Goal: Information Seeking & Learning: Learn about a topic

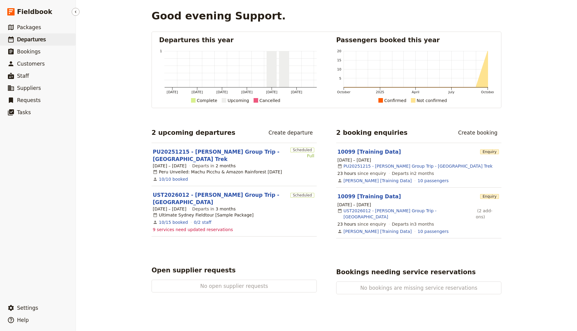
click at [45, 35] on link "​ Departures" at bounding box center [38, 39] width 76 height 12
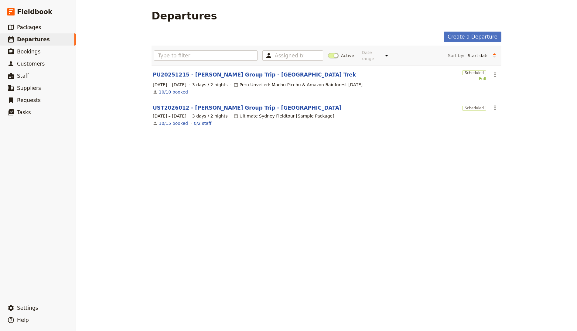
click at [198, 73] on link "PU20251215 - Joey Tribbiani Group Trip - Peru Trek" at bounding box center [254, 74] width 203 height 7
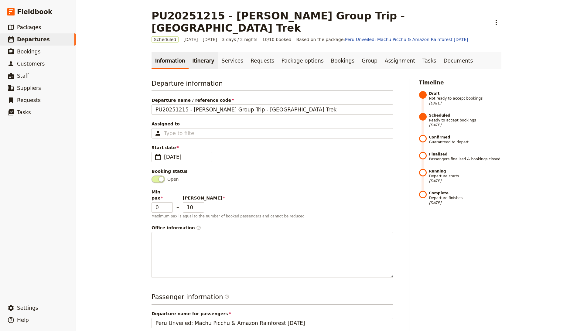
click at [190, 53] on link "Itinerary" at bounding box center [203, 60] width 29 height 17
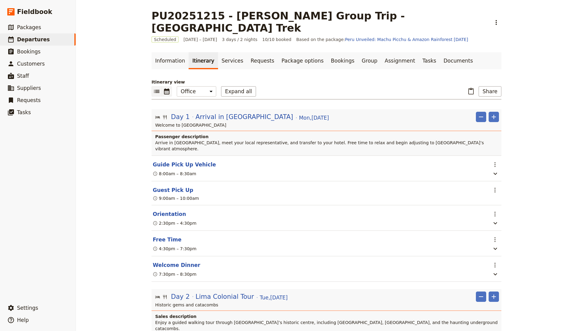
click at [171, 86] on button "​" at bounding box center [167, 91] width 10 height 10
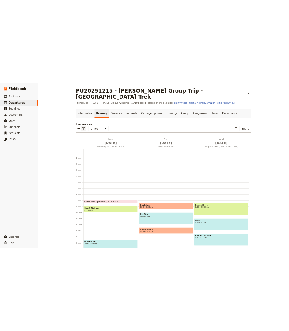
scroll to position [79, 0]
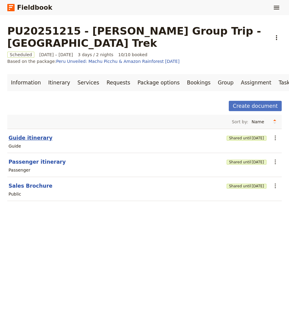
click at [35, 134] on button "Guide itinerary" at bounding box center [31, 137] width 44 height 7
select select "STAFF"
select select "RUN_SHEET"
select select "DEFAULT"
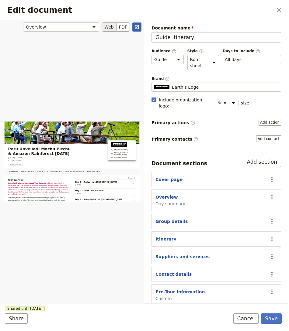
click at [133, 26] on link "​" at bounding box center [136, 26] width 9 height 9
click at [277, 9] on icon "Close dialog" at bounding box center [278, 9] width 7 height 7
click at [277, 9] on icon "Show menu" at bounding box center [275, 8] width 5 height 4
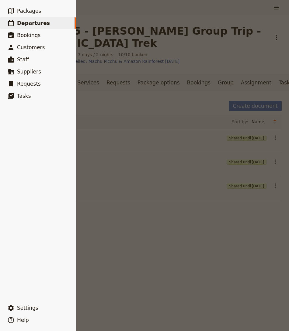
click at [108, 92] on div at bounding box center [144, 165] width 289 height 331
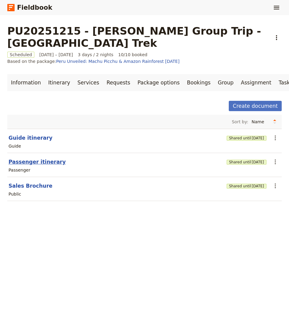
click at [27, 158] on button "Passenger itinerary" at bounding box center [37, 161] width 57 height 7
select select "PASSENGER"
select select "RUN_SHEET"
select select "DEFAULT"
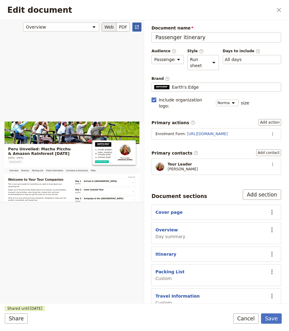
click at [134, 30] on link "​" at bounding box center [136, 26] width 9 height 9
click at [274, 10] on button "​" at bounding box center [278, 10] width 10 height 10
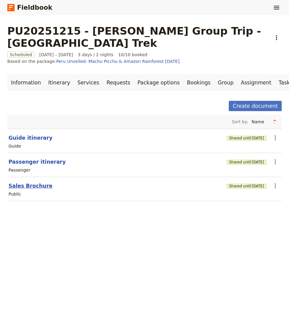
click at [29, 182] on button "Sales Brochure" at bounding box center [31, 185] width 44 height 7
select select "DEFAULT"
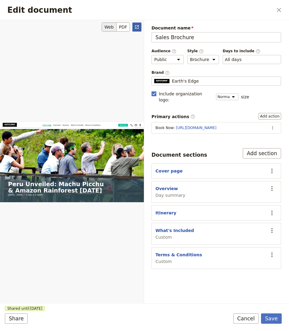
click at [139, 25] on icon "Open full preview" at bounding box center [136, 27] width 5 height 5
click at [275, 9] on button "​" at bounding box center [278, 10] width 10 height 10
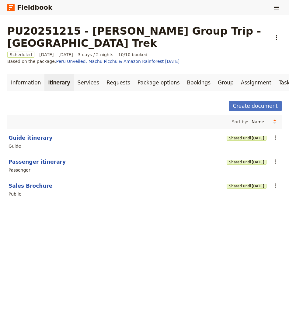
click at [56, 74] on link "Itinerary" at bounding box center [58, 82] width 29 height 17
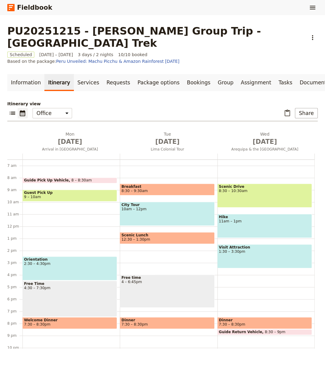
scroll to position [79, 0]
click at [307, 4] on div "Fieldbook ​" at bounding box center [162, 7] width 325 height 15
click at [309, 5] on icon "Show menu" at bounding box center [312, 7] width 7 height 7
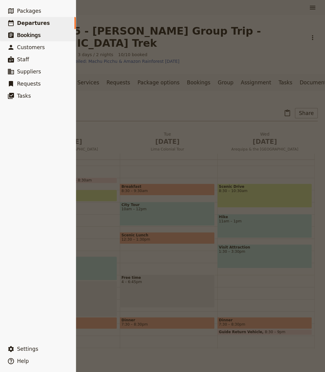
click at [27, 36] on span "Bookings" at bounding box center [28, 35] width 23 height 6
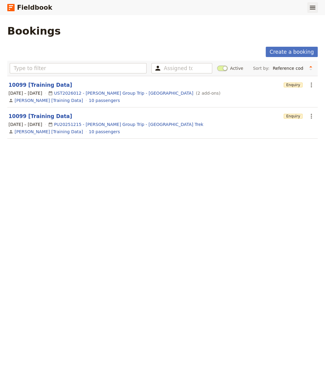
click at [313, 6] on icon "Show menu" at bounding box center [312, 8] width 5 height 4
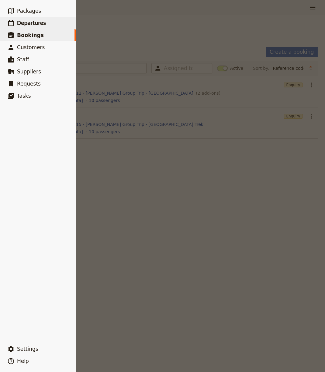
click at [54, 21] on link "​ Departures" at bounding box center [38, 23] width 76 height 12
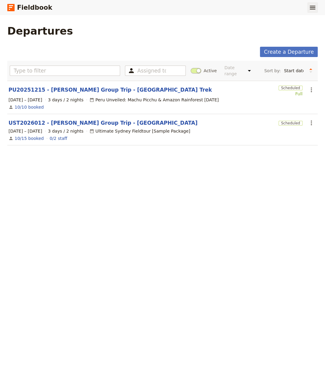
click at [317, 7] on button "​" at bounding box center [312, 7] width 10 height 10
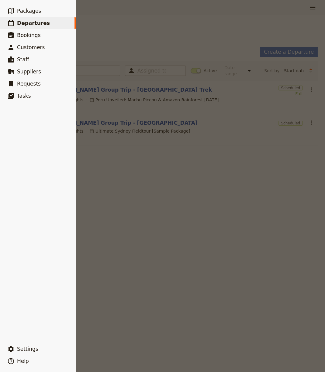
click at [36, 21] on span "Departures" at bounding box center [33, 23] width 33 height 6
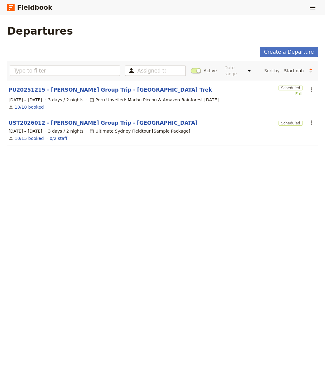
click at [103, 88] on link "PU20251215 - Joey Tribbiani Group Trip - Peru Trek" at bounding box center [110, 89] width 203 height 7
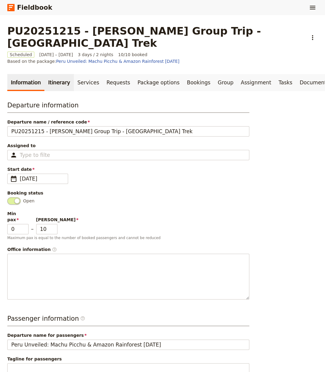
click at [59, 74] on link "Itinerary" at bounding box center [58, 82] width 29 height 17
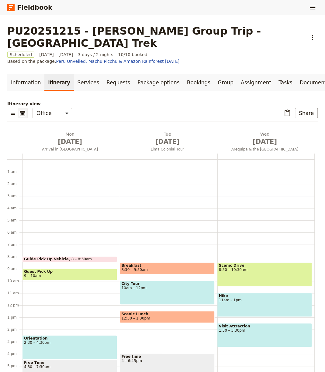
scroll to position [54, 0]
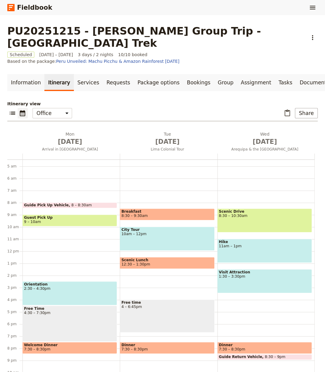
click at [317, 11] on div "Fieldbook ​" at bounding box center [162, 7] width 325 height 15
click at [310, 10] on icon "Show menu" at bounding box center [312, 7] width 7 height 7
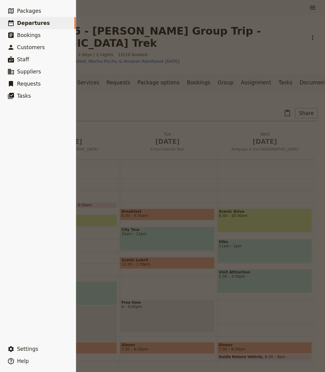
click at [46, 25] on link "​ Departures" at bounding box center [38, 23] width 76 height 12
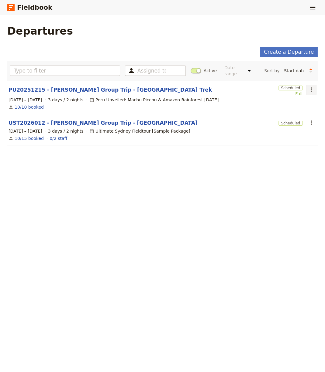
click at [311, 89] on icon "Actions" at bounding box center [310, 89] width 1 height 5
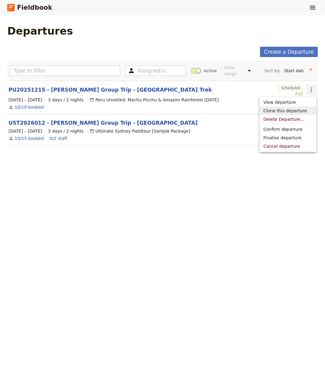
click at [123, 99] on div "Peru Unveiled: Machu Picchu & Amazon Rainforest in 10 Days" at bounding box center [153, 100] width 129 height 6
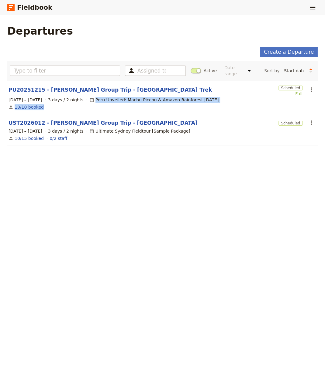
drag, startPoint x: 93, startPoint y: 99, endPoint x: 216, endPoint y: 105, distance: 123.2
click at [216, 105] on section "PU20251215 - Joey Tribbiani Group Trip - Peru Trek Scheduled Full ​ 15 – 17 Dec…" at bounding box center [162, 97] width 310 height 33
click at [214, 104] on div "10/10 booked" at bounding box center [162, 107] width 309 height 7
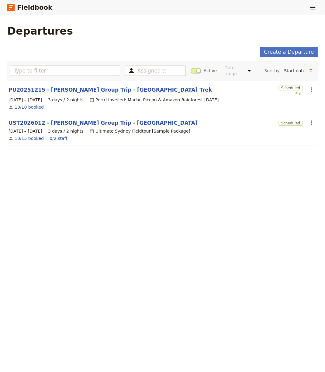
click at [67, 89] on link "PU20251215 - Joey Tribbiani Group Trip - Peru Trek" at bounding box center [110, 89] width 203 height 7
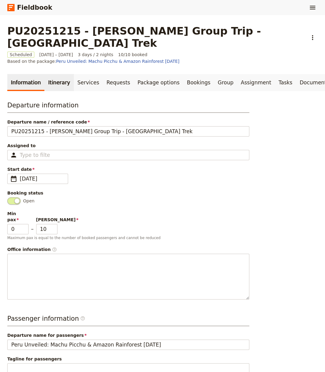
click at [57, 74] on link "Itinerary" at bounding box center [58, 82] width 29 height 17
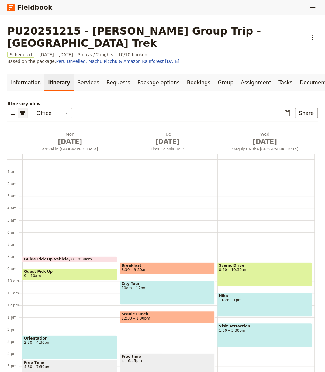
scroll to position [54, 0]
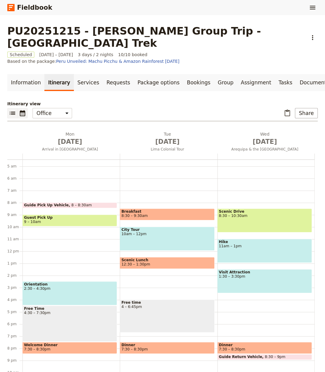
click at [14, 110] on icon "List view" at bounding box center [12, 113] width 7 height 7
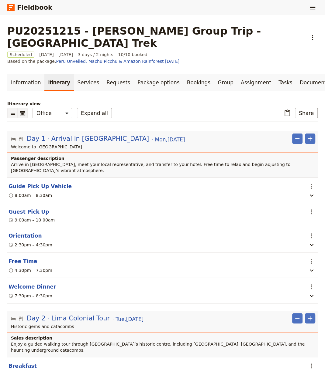
click at [21, 110] on icon "Calendar view" at bounding box center [22, 113] width 5 height 6
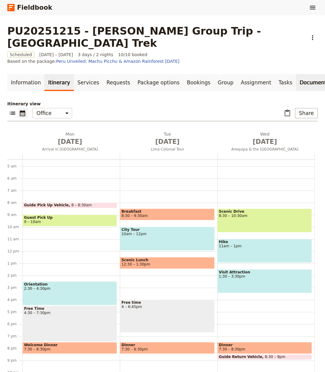
click at [296, 74] on link "Documents" at bounding box center [314, 82] width 37 height 17
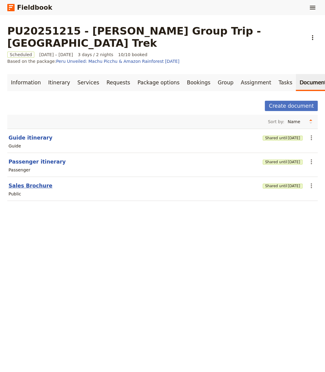
click at [32, 182] on button "Sales Brochure" at bounding box center [31, 185] width 44 height 7
select select "DEFAULT"
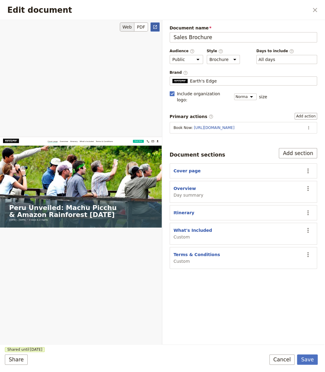
click at [154, 28] on icon "Open full preview" at bounding box center [155, 27] width 5 height 5
click at [310, 10] on button "​" at bounding box center [315, 10] width 10 height 10
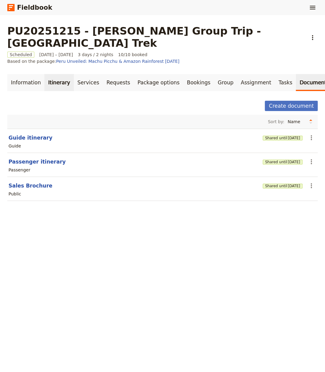
click at [60, 74] on link "Itinerary" at bounding box center [58, 82] width 29 height 17
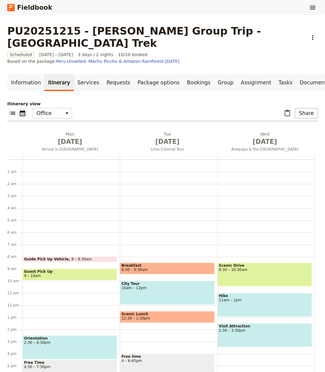
scroll to position [54, 0]
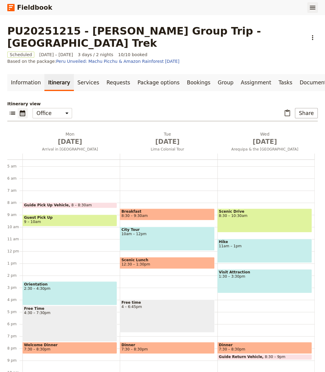
click at [311, 8] on icon "Show menu" at bounding box center [312, 7] width 7 height 7
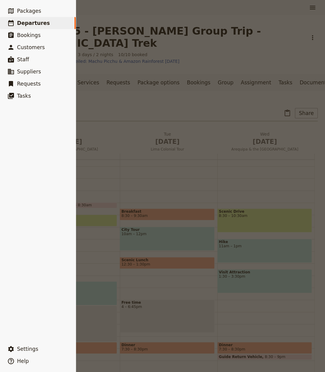
click at [45, 24] on link "​ Departures" at bounding box center [38, 23] width 76 height 12
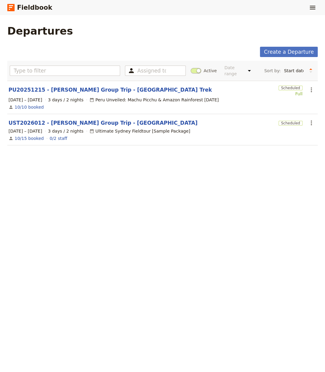
click at [105, 43] on main "Departures Create a Departure Assigned to Active Date range This week Next week…" at bounding box center [162, 88] width 325 height 147
click at [316, 3] on button "​" at bounding box center [312, 7] width 10 height 10
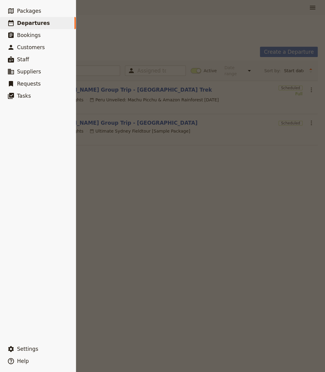
click at [54, 26] on link "​ Departures" at bounding box center [38, 23] width 76 height 12
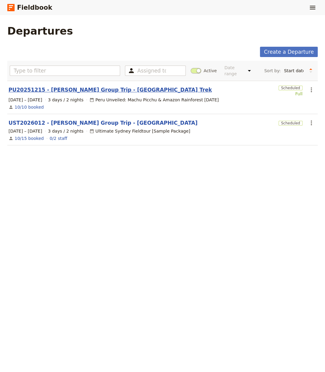
click at [84, 87] on link "PU20251215 - Joey Tribbiani Group Trip - Peru Trek" at bounding box center [110, 89] width 203 height 7
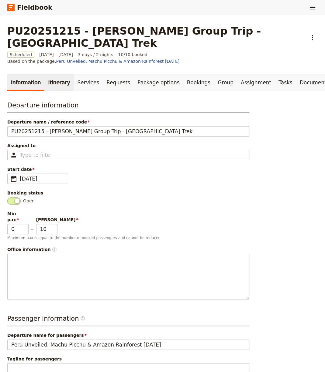
click at [50, 74] on link "Itinerary" at bounding box center [58, 82] width 29 height 17
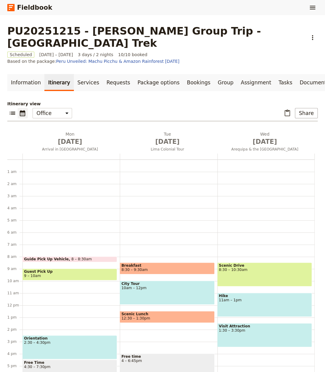
scroll to position [54, 0]
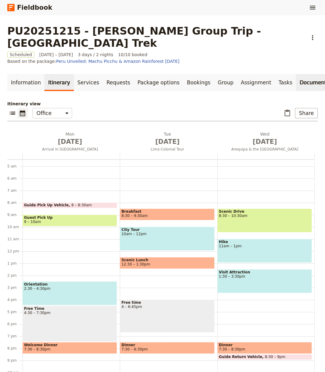
click at [296, 74] on link "Documents" at bounding box center [314, 82] width 37 height 17
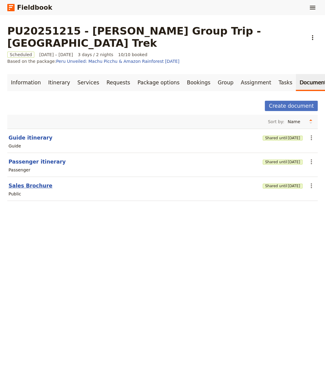
click at [36, 182] on button "Sales Brochure" at bounding box center [31, 185] width 44 height 7
select select "DEFAULT"
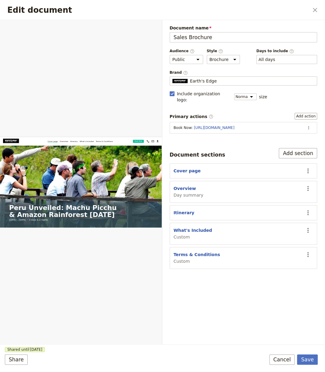
click at [320, 10] on div "Edit document ​" at bounding box center [162, 10] width 325 height 20
click at [316, 11] on icon "Close dialog" at bounding box center [315, 10] width 4 height 4
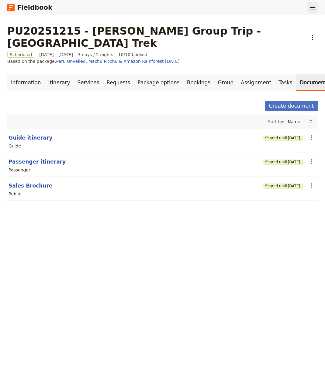
click at [315, 8] on icon "Show menu" at bounding box center [312, 7] width 7 height 7
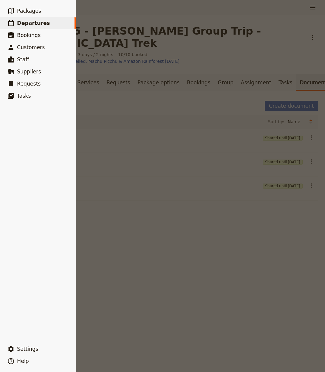
click at [35, 24] on span "Departures" at bounding box center [33, 23] width 33 height 6
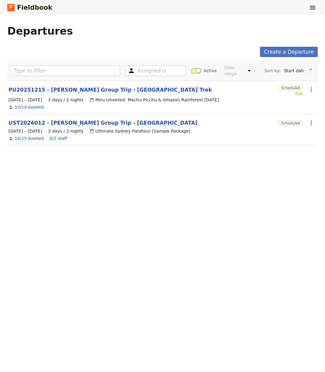
click at [118, 46] on main "Departures Create a Departure Assigned to Active Date range This week Next week…" at bounding box center [162, 88] width 325 height 147
click at [57, 89] on link "PU20251215 - Joey Tribbiani Group Trip - Peru Trek" at bounding box center [110, 89] width 203 height 7
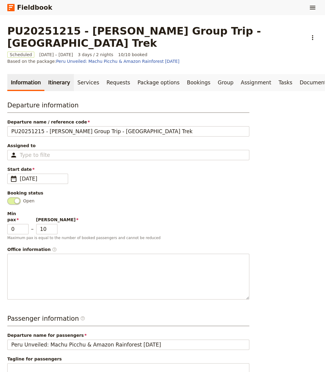
click at [45, 74] on link "Itinerary" at bounding box center [58, 82] width 29 height 17
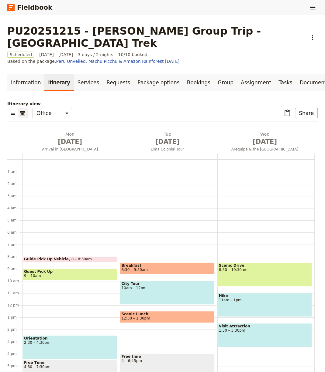
scroll to position [54, 0]
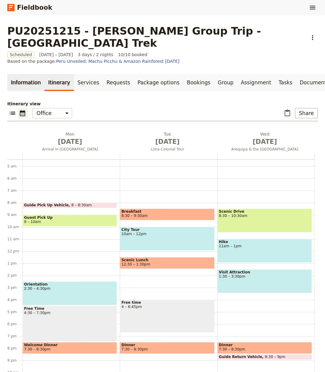
click at [34, 74] on link "Information" at bounding box center [25, 82] width 37 height 17
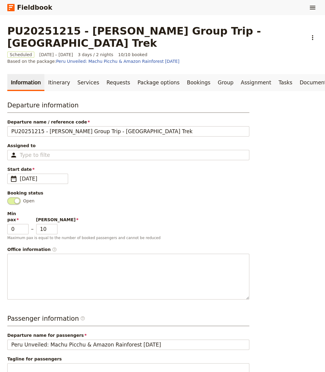
click at [64, 52] on main "PU20251215 - Joey Tribbiani Group Trip - Peru Trek ​ Scheduled 15 – 17 Dec 2025…" at bounding box center [162, 338] width 325 height 646
click at [57, 74] on link "Itinerary" at bounding box center [58, 82] width 29 height 17
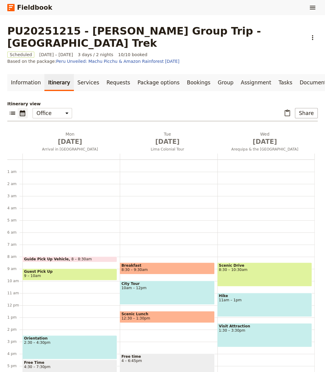
scroll to position [54, 0]
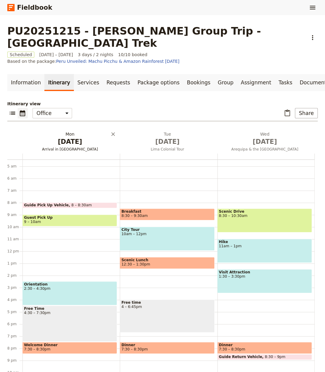
click at [71, 137] on span "Dec 15" at bounding box center [70, 141] width 90 height 9
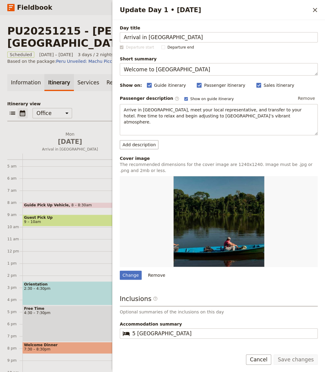
click at [54, 282] on div "Orientation 2:30 – 4:30pm" at bounding box center [69, 294] width 94 height 24
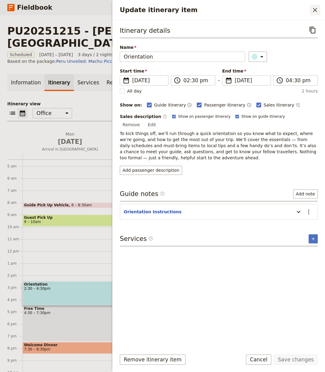
click at [318, 10] on icon "Close drawer" at bounding box center [314, 9] width 7 height 7
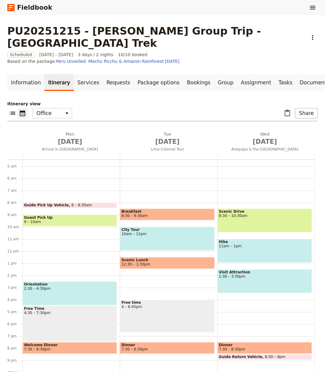
click at [264, 81] on div "Information Itinerary Services Requests Package options Bookings Group Assignme…" at bounding box center [162, 235] width 310 height 323
click at [296, 74] on link "Documents" at bounding box center [314, 82] width 37 height 17
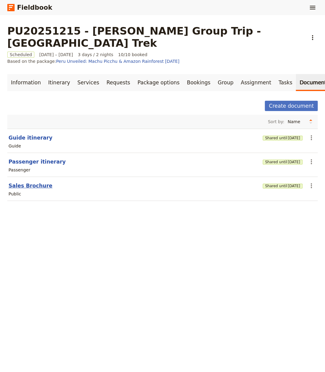
click at [24, 182] on button "Sales Brochure" at bounding box center [31, 185] width 44 height 7
select select "DEFAULT"
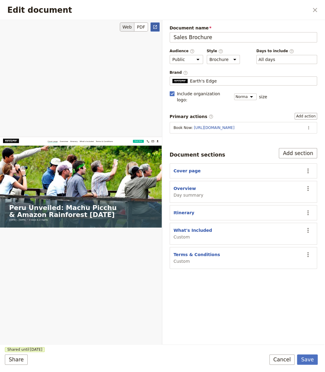
click at [155, 28] on icon "Open full preview" at bounding box center [155, 27] width 4 height 4
click at [315, 7] on icon "Close dialog" at bounding box center [314, 9] width 7 height 7
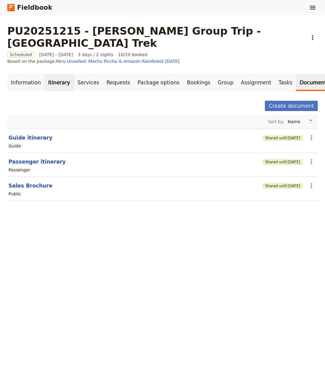
click at [58, 74] on link "Itinerary" at bounding box center [58, 82] width 29 height 17
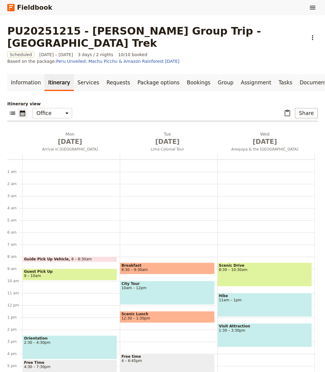
scroll to position [54, 0]
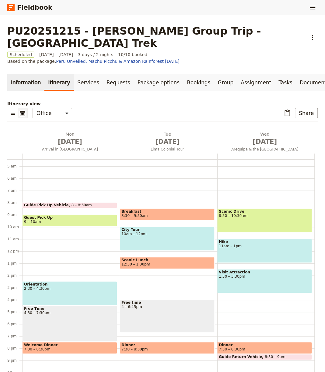
click at [28, 74] on link "Information" at bounding box center [25, 82] width 37 height 17
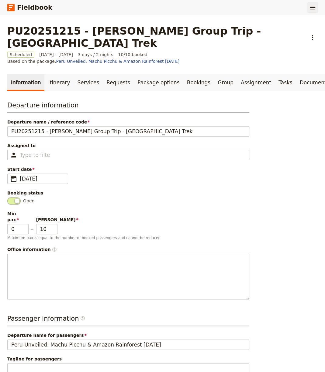
click at [307, 8] on button "​" at bounding box center [312, 7] width 10 height 10
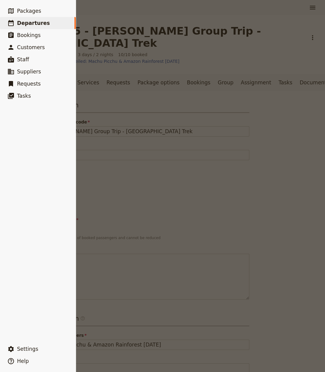
click at [26, 25] on span "Departures" at bounding box center [33, 23] width 33 height 6
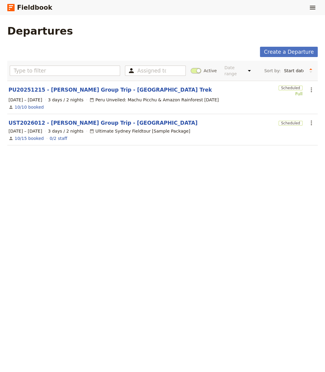
click at [214, 45] on main "Departures Create a Departure Assigned to Active Date range This week Next week…" at bounding box center [162, 88] width 325 height 147
click at [77, 89] on link "PU20251215 - Joey Tribbiani Group Trip - Peru Trek" at bounding box center [110, 89] width 203 height 7
click at [75, 90] on link "PU20251215 - Joey Tribbiani Group Trip - Peru Trek" at bounding box center [110, 89] width 203 height 7
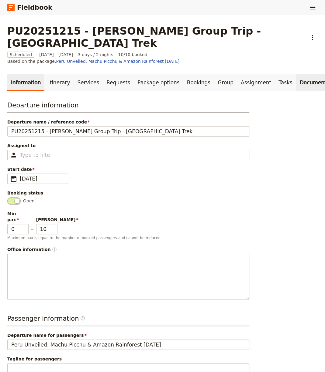
click at [296, 74] on link "Documents" at bounding box center [314, 82] width 37 height 17
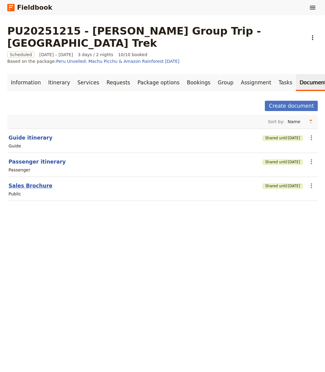
click at [30, 182] on button "Sales Brochure" at bounding box center [31, 185] width 44 height 7
select select "DEFAULT"
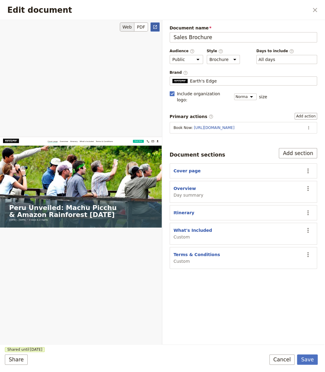
click at [156, 27] on icon "Open full preview" at bounding box center [155, 27] width 5 height 5
click at [315, 11] on icon "Close dialog" at bounding box center [314, 9] width 7 height 7
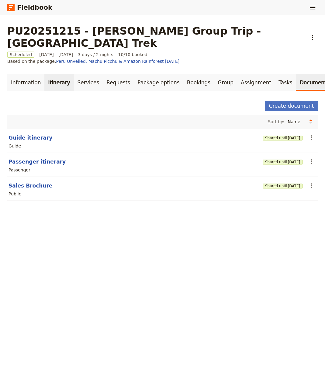
click at [45, 74] on link "Itinerary" at bounding box center [58, 82] width 29 height 17
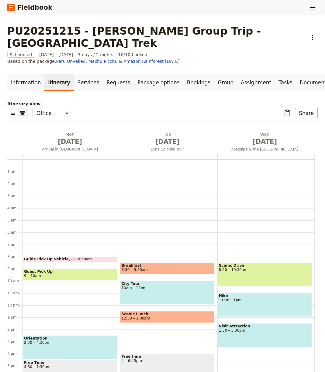
scroll to position [54, 0]
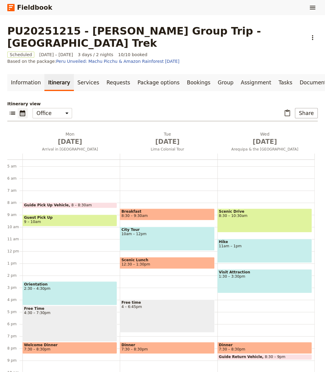
click at [63, 282] on div "Orientation 2:30 – 4:30pm" at bounding box center [69, 294] width 94 height 24
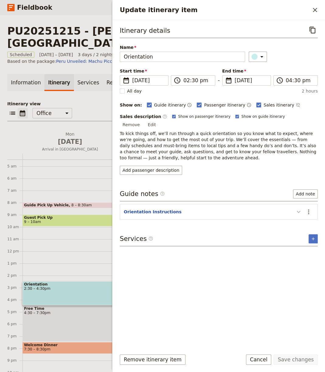
click at [300, 208] on icon "Update itinerary item" at bounding box center [298, 211] width 7 height 7
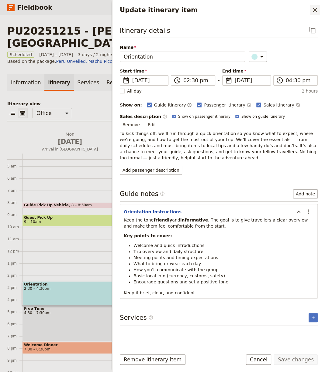
click at [315, 9] on icon "Close drawer" at bounding box center [315, 10] width 4 height 4
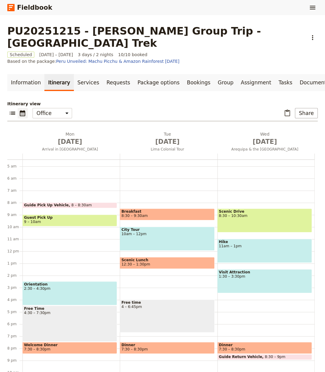
click at [152, 232] on span "10am – 12pm" at bounding box center [166, 234] width 91 height 4
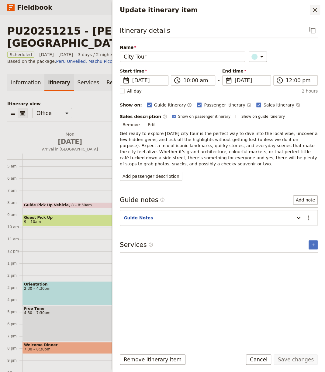
click at [315, 12] on icon "Close drawer" at bounding box center [314, 9] width 7 height 7
